Goal: Book appointment/travel/reservation

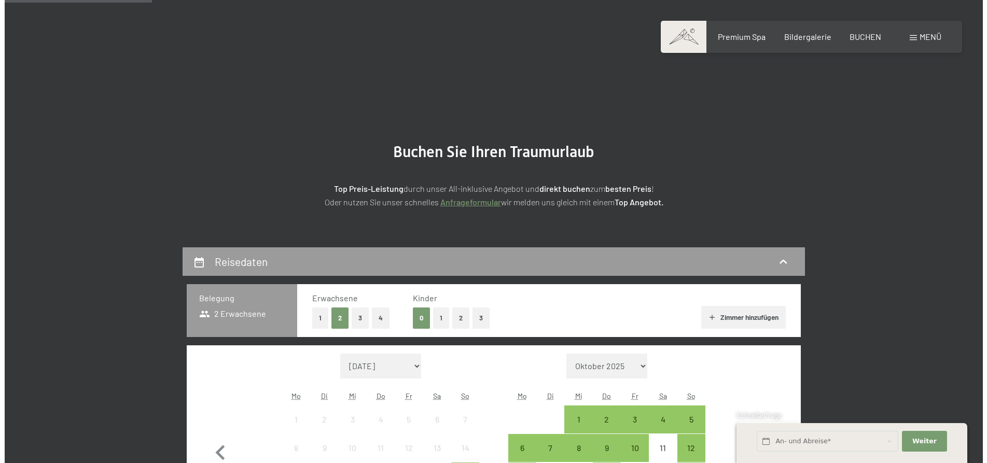
scroll to position [529, 0]
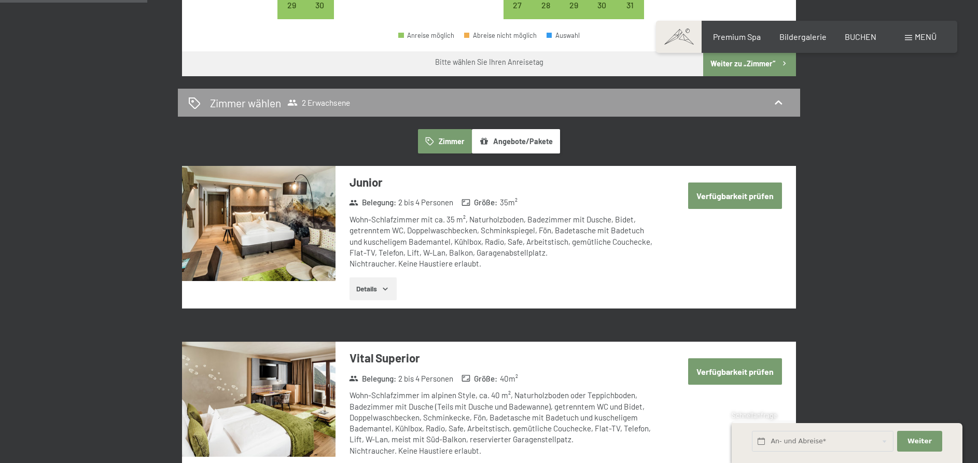
click at [450, 141] on button "Zimmer" at bounding box center [445, 141] width 54 height 24
click at [923, 37] on span "Menü" at bounding box center [926, 37] width 22 height 10
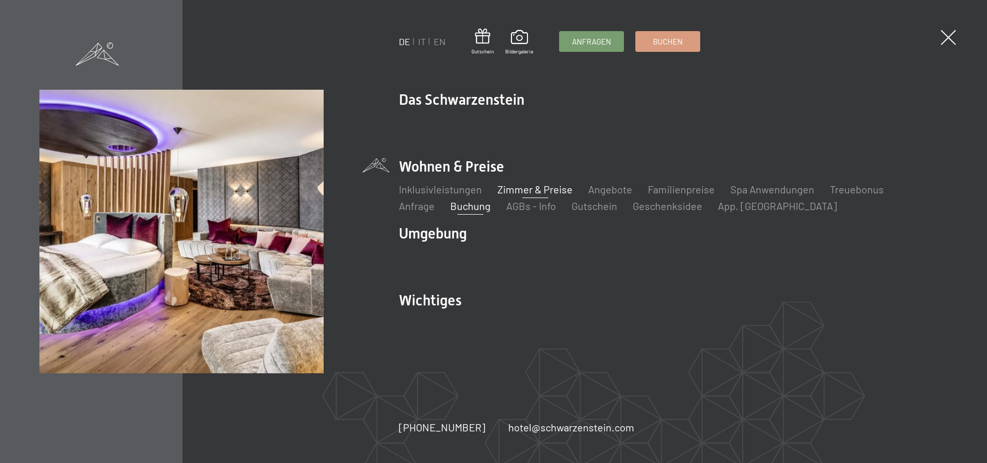
click at [540, 190] on link "Zimmer & Preise" at bounding box center [534, 189] width 75 height 12
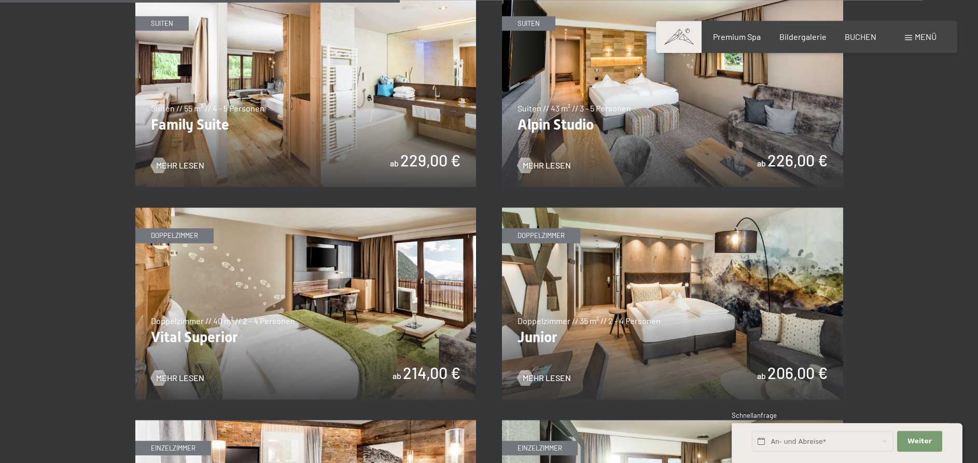
scroll to position [1385, 0]
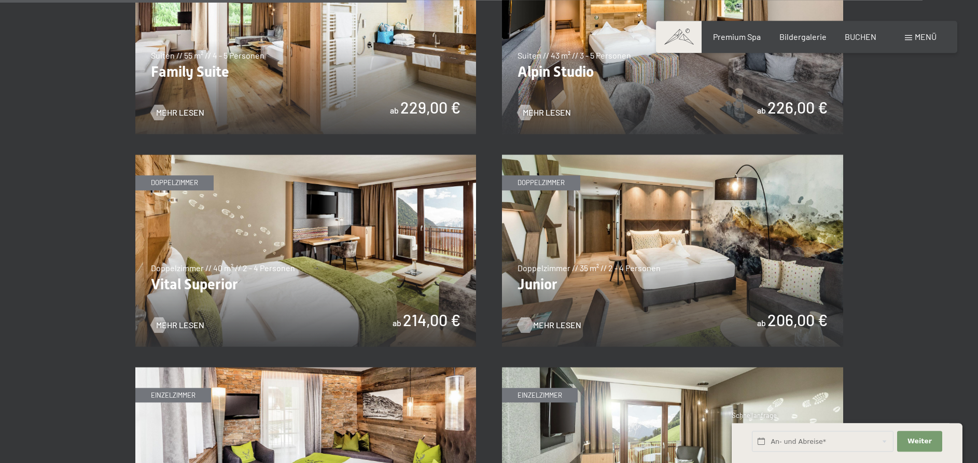
click at [558, 322] on span "Mehr Lesen" at bounding box center [557, 325] width 48 height 11
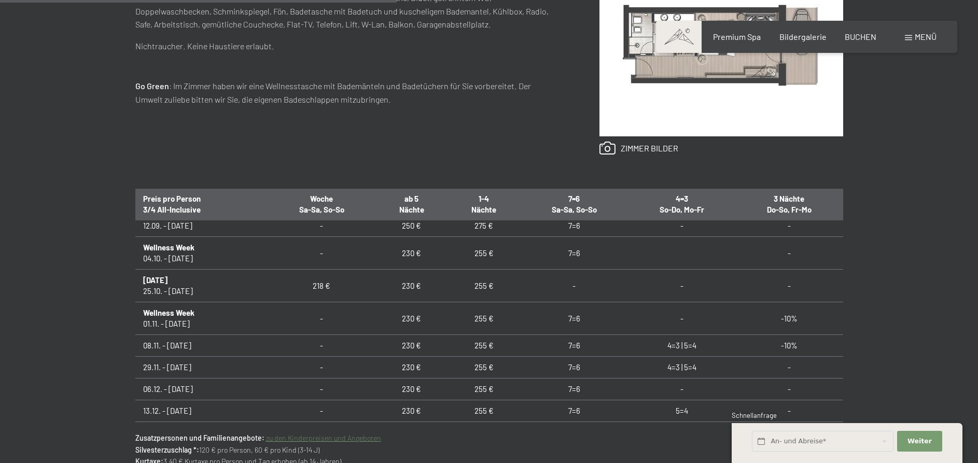
scroll to position [582, 0]
